Goal: Find specific page/section: Find specific page/section

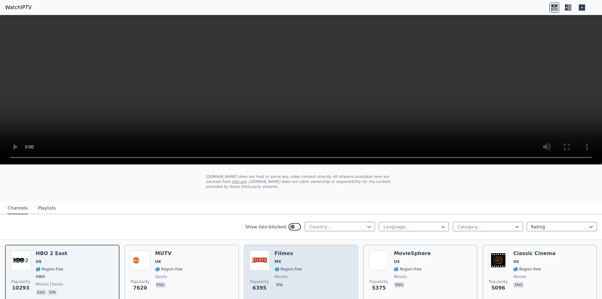
scroll to position [31, 0]
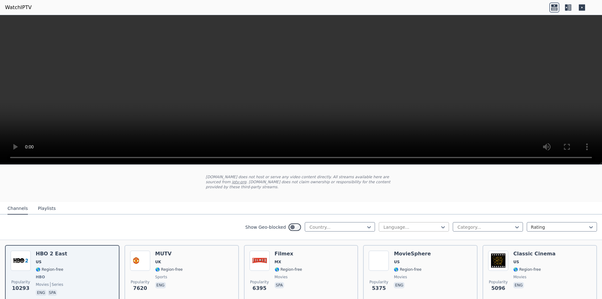
click at [407, 222] on div "Language..." at bounding box center [414, 226] width 70 height 9
click at [395, 239] on div "Turkish" at bounding box center [414, 241] width 70 height 11
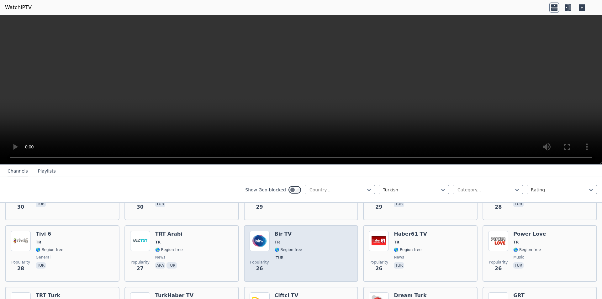
scroll to position [847, 0]
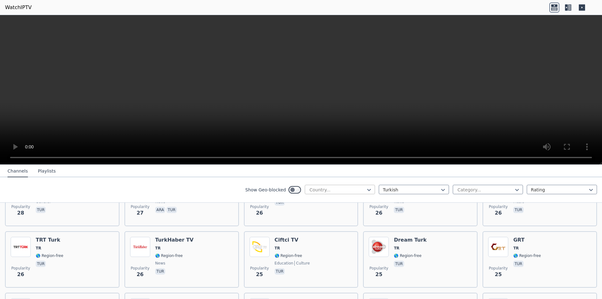
click at [316, 193] on div at bounding box center [337, 190] width 57 height 6
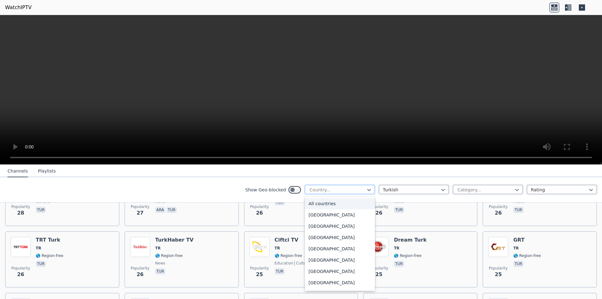
click at [316, 193] on div at bounding box center [337, 190] width 57 height 6
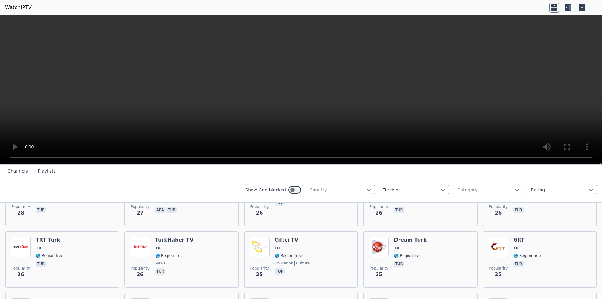
click at [499, 194] on div "Category..." at bounding box center [488, 189] width 70 height 9
type input "*"
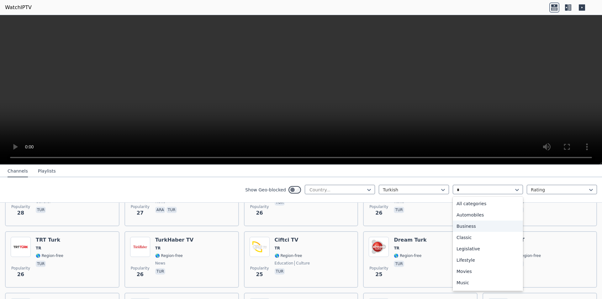
type input "**"
